Goal: Task Accomplishment & Management: Use online tool/utility

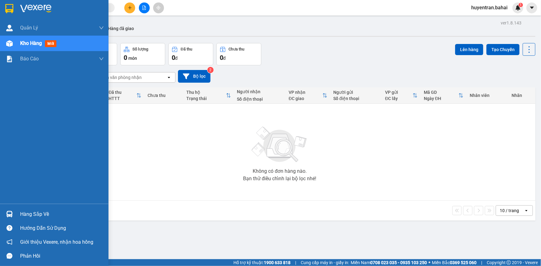
drag, startPoint x: 0, startPoint y: 0, endPoint x: 11, endPoint y: 173, distance: 173.7
click at [10, 173] on div "Quản [PERSON_NAME] lý khách hàng Quản lý khách hàng mới Quản lý giao nhận mới K…" at bounding box center [54, 112] width 109 height 184
click at [60, 219] on div "Hàng sắp về" at bounding box center [62, 214] width 84 height 9
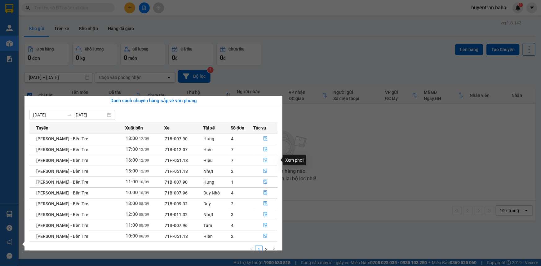
click at [264, 162] on icon "file-done" at bounding box center [266, 160] width 4 height 4
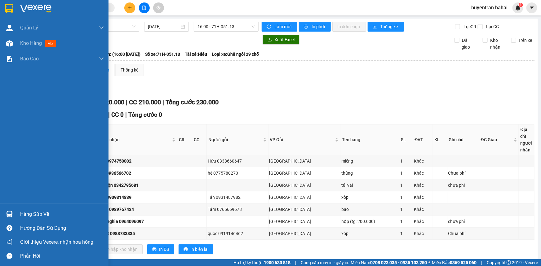
click at [23, 214] on div "Hàng sắp về" at bounding box center [62, 214] width 84 height 9
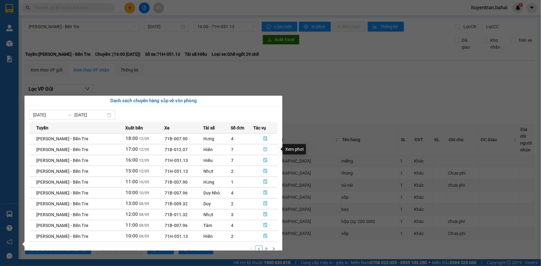
click at [264, 147] on icon "file-done" at bounding box center [265, 149] width 4 height 4
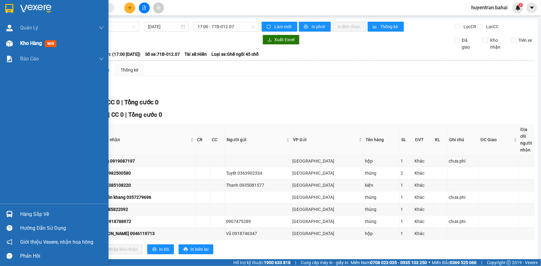
click at [57, 42] on div "Kho hàng mới" at bounding box center [39, 43] width 39 height 8
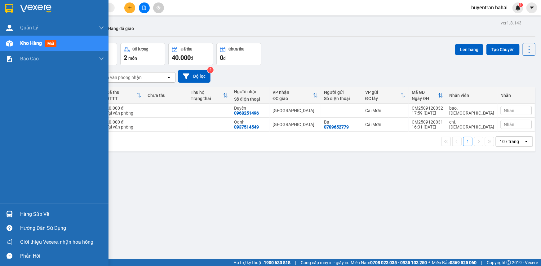
click at [44, 217] on div "Hàng sắp về" at bounding box center [62, 214] width 84 height 9
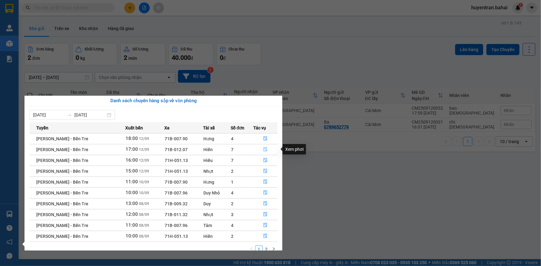
click at [267, 149] on icon "file-done" at bounding box center [265, 149] width 4 height 4
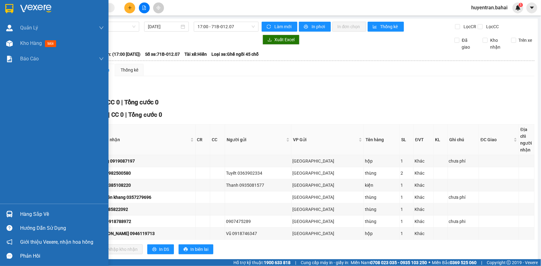
click at [47, 213] on div "Hàng sắp về" at bounding box center [62, 214] width 84 height 9
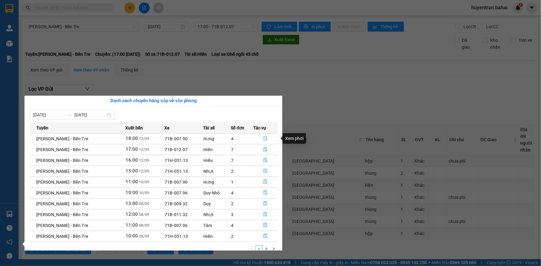
click at [270, 137] on button "button" at bounding box center [266, 139] width 24 height 10
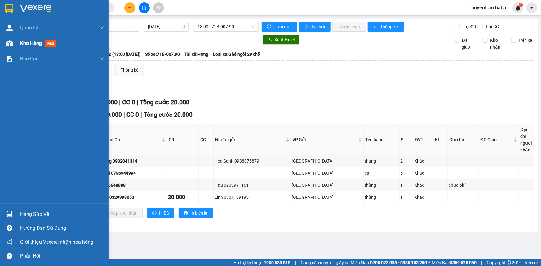
click at [52, 47] on span "mới" at bounding box center [50, 43] width 11 height 7
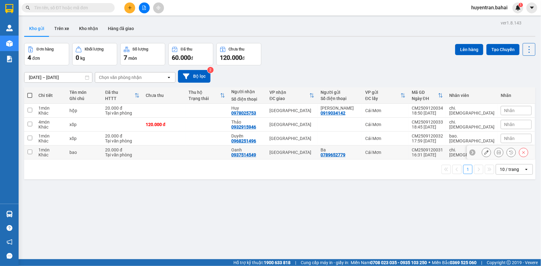
click at [303, 155] on div "[GEOGRAPHIC_DATA]" at bounding box center [291, 152] width 45 height 5
checkbox input "true"
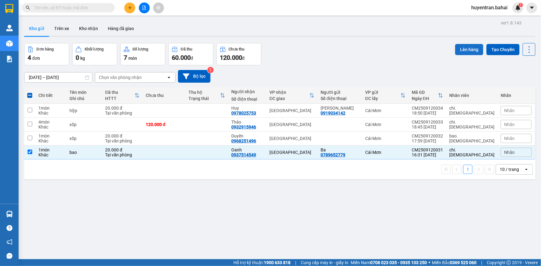
click at [456, 47] on button "Lên hàng" at bounding box center [469, 49] width 28 height 11
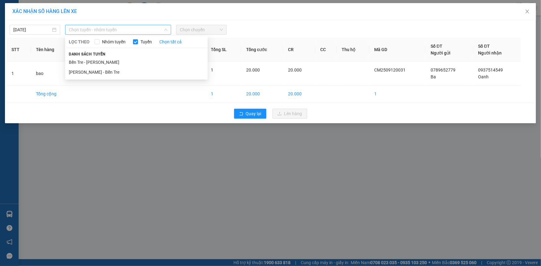
click at [96, 34] on span "Chọn tuyến - nhóm tuyến" at bounding box center [118, 29] width 99 height 9
click at [118, 60] on li "Bến Tre - Hồ Chí Minh" at bounding box center [136, 62] width 143 height 10
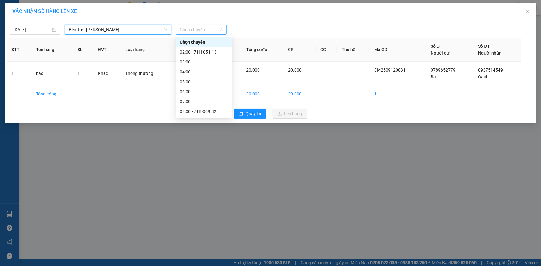
click at [204, 27] on span "Chọn chuyến" at bounding box center [201, 29] width 43 height 9
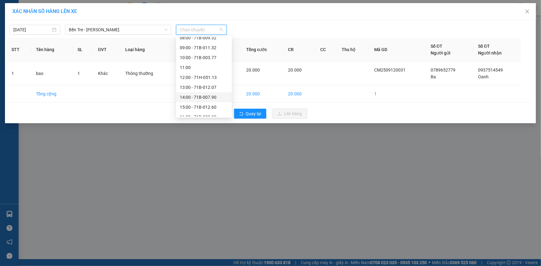
scroll to position [89, 0]
click at [215, 106] on div "16:00 - 71B-002.30" at bounding box center [204, 102] width 56 height 10
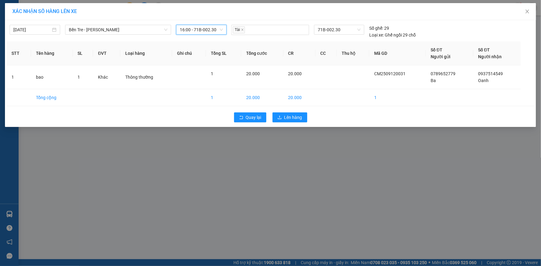
click at [213, 33] on span "16:00 - 71B-002.30" at bounding box center [201, 29] width 43 height 9
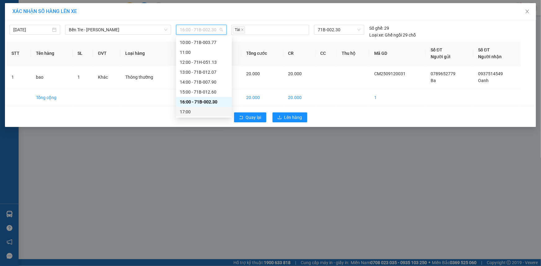
click at [220, 108] on div "17:00" at bounding box center [204, 112] width 56 height 10
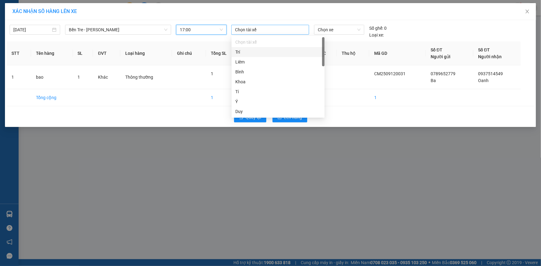
click at [279, 31] on div at bounding box center [270, 29] width 75 height 7
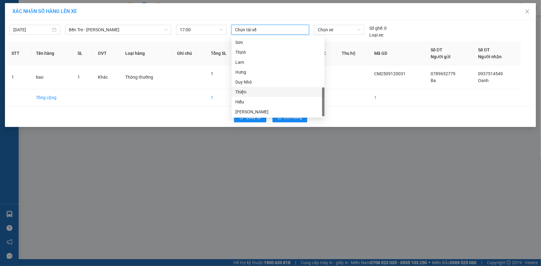
scroll to position [132, 0]
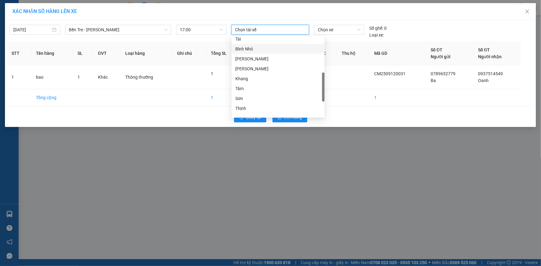
click at [276, 44] on div "Bình Nhỏ" at bounding box center [278, 49] width 93 height 10
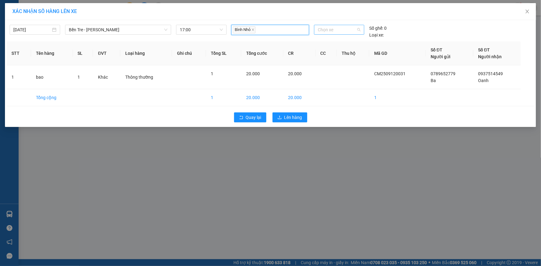
click at [317, 31] on div "Chọn xe" at bounding box center [339, 30] width 50 height 10
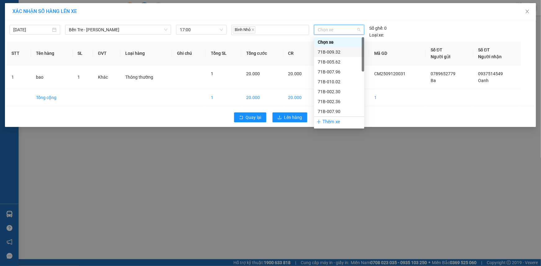
click at [340, 54] on div "71B-009.32" at bounding box center [339, 52] width 43 height 7
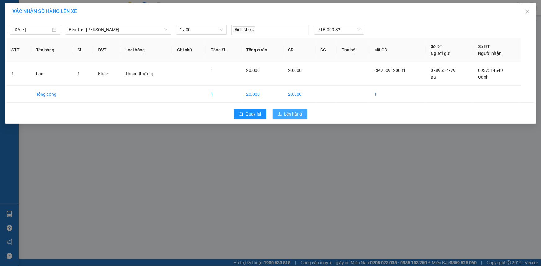
click at [295, 110] on div "Quay lại Lên hàng" at bounding box center [271, 114] width 528 height 16
click at [297, 115] on span "Lên hàng" at bounding box center [293, 114] width 18 height 7
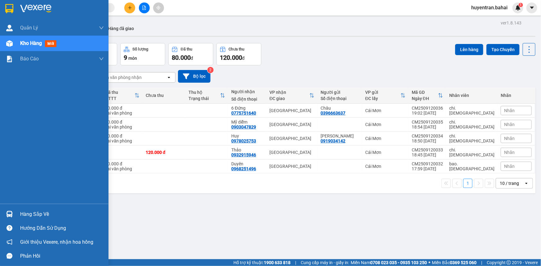
drag, startPoint x: 48, startPoint y: 209, endPoint x: 50, endPoint y: 202, distance: 6.7
click at [49, 206] on div "Hàng sắp về Hướng dẫn sử dụng Giới thiệu Vexere, nhận hoa hồng Phản hồi" at bounding box center [54, 233] width 109 height 59
click at [55, 212] on div "Hàng sắp về" at bounding box center [62, 214] width 84 height 9
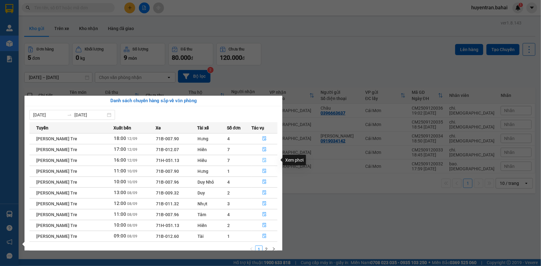
click at [264, 158] on icon "file-done" at bounding box center [264, 160] width 4 height 4
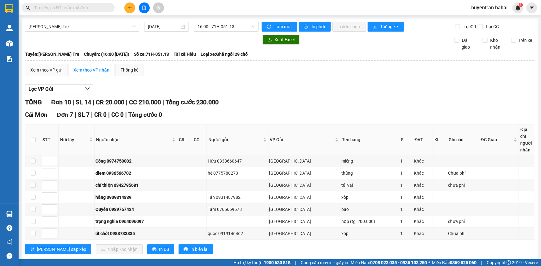
click at [73, 4] on span at bounding box center [68, 7] width 93 height 9
click at [73, 5] on input "text" at bounding box center [70, 7] width 73 height 7
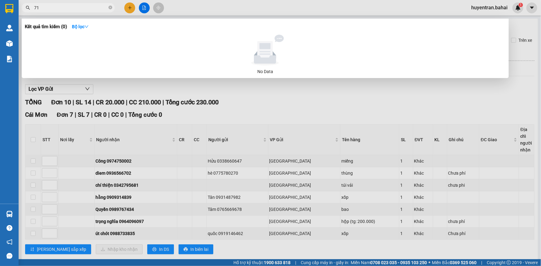
type input "713"
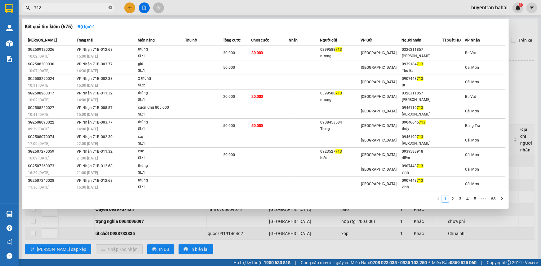
click at [110, 9] on icon "close-circle" at bounding box center [111, 8] width 4 height 4
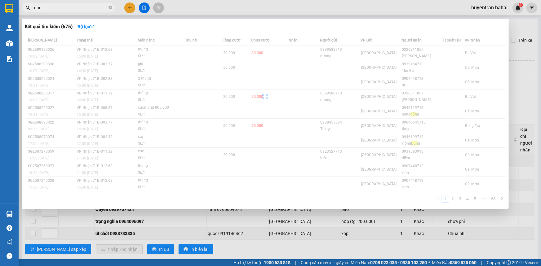
type input "dung"
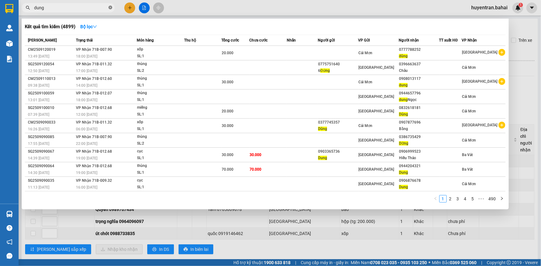
click at [111, 10] on span at bounding box center [111, 8] width 4 height 6
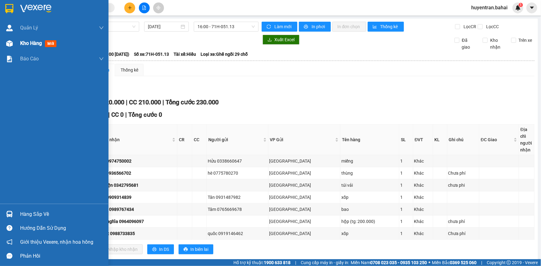
click at [14, 48] on div at bounding box center [9, 43] width 11 height 11
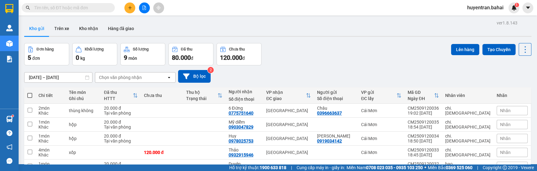
click at [330, 171] on span "Cung cấp máy in - giấy in:" at bounding box center [320, 167] width 48 height 7
drag, startPoint x: 330, startPoint y: 171, endPoint x: 330, endPoint y: 183, distance: 12.4
click at [330, 171] on html "Kết quả [PERSON_NAME] ( 4899 ) Bộ lọc Mã ĐH Trạng thái Món hàng Thu hộ Tổng [PE…" at bounding box center [268, 85] width 537 height 171
